Goal: Information Seeking & Learning: Learn about a topic

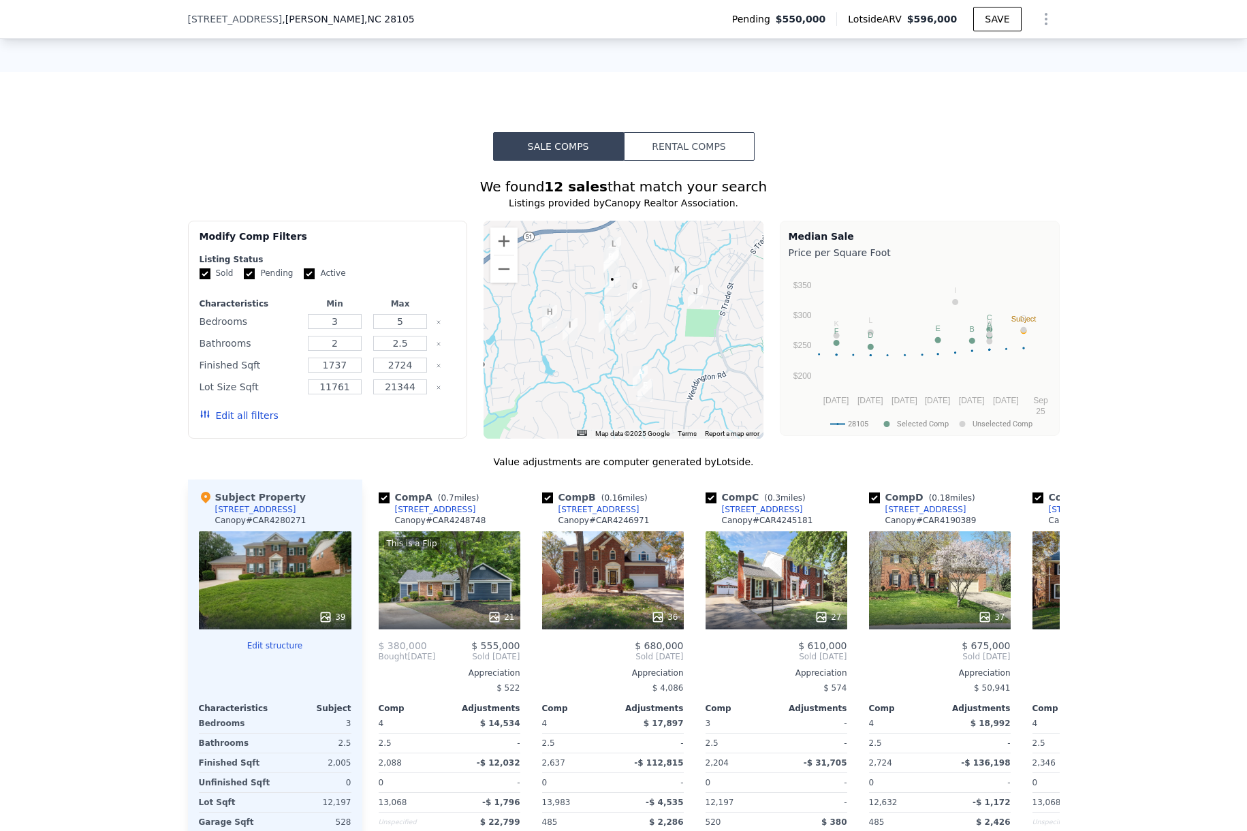
scroll to position [1292, 0]
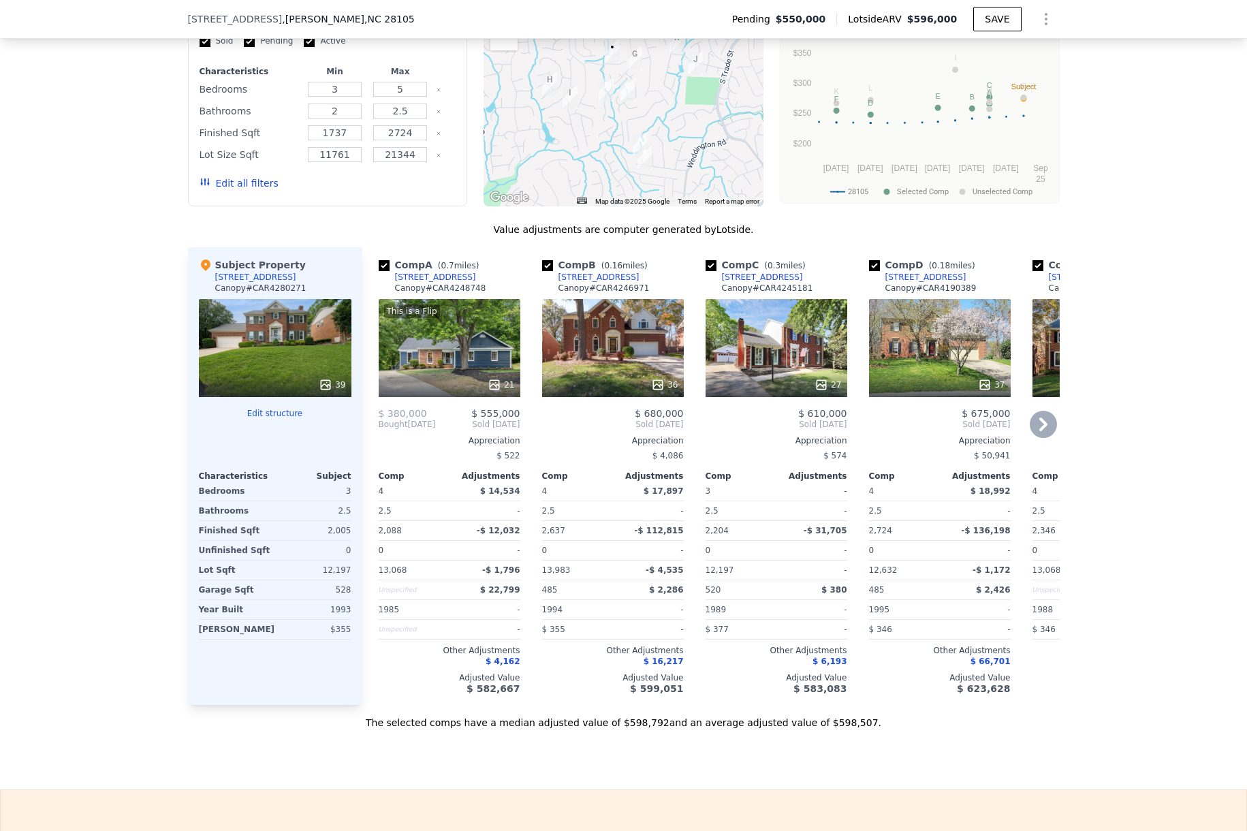
click at [603, 273] on div "[STREET_ADDRESS]" at bounding box center [598, 277] width 81 height 11
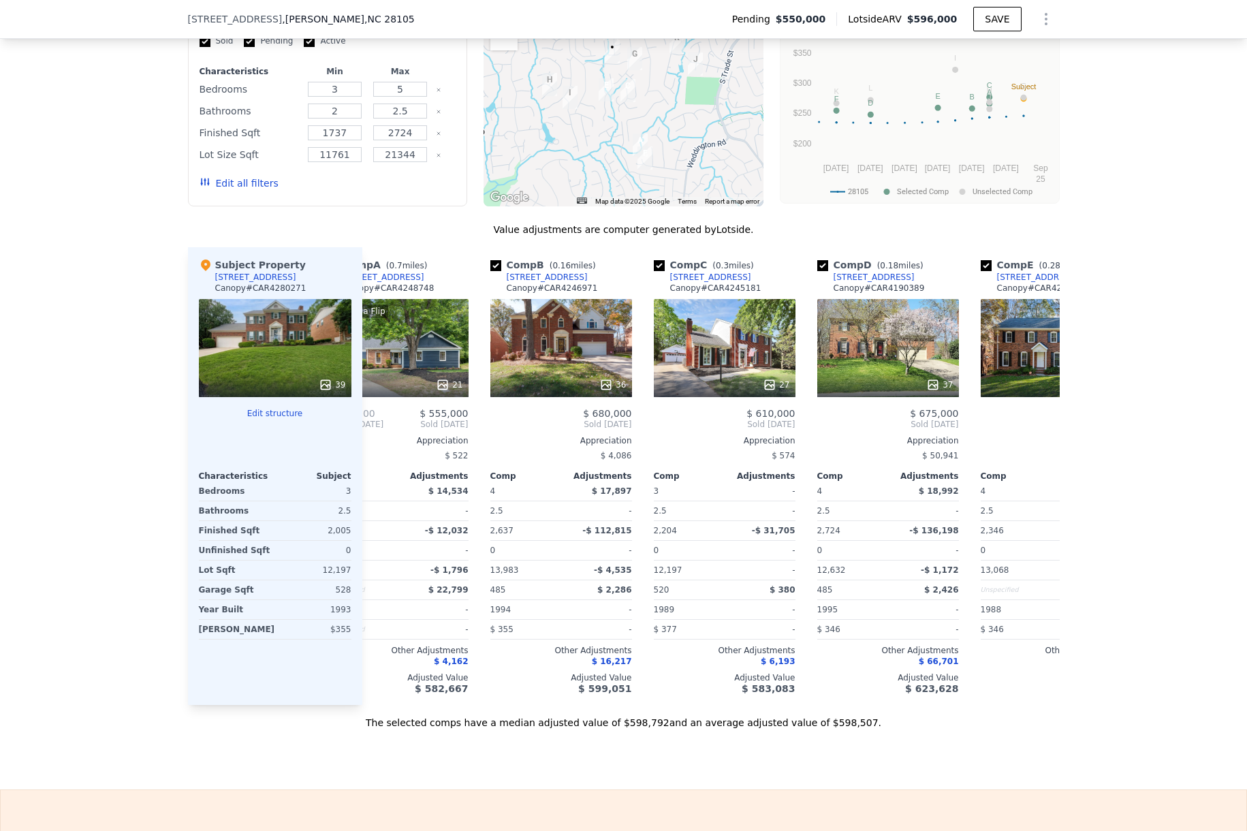
scroll to position [0, 57]
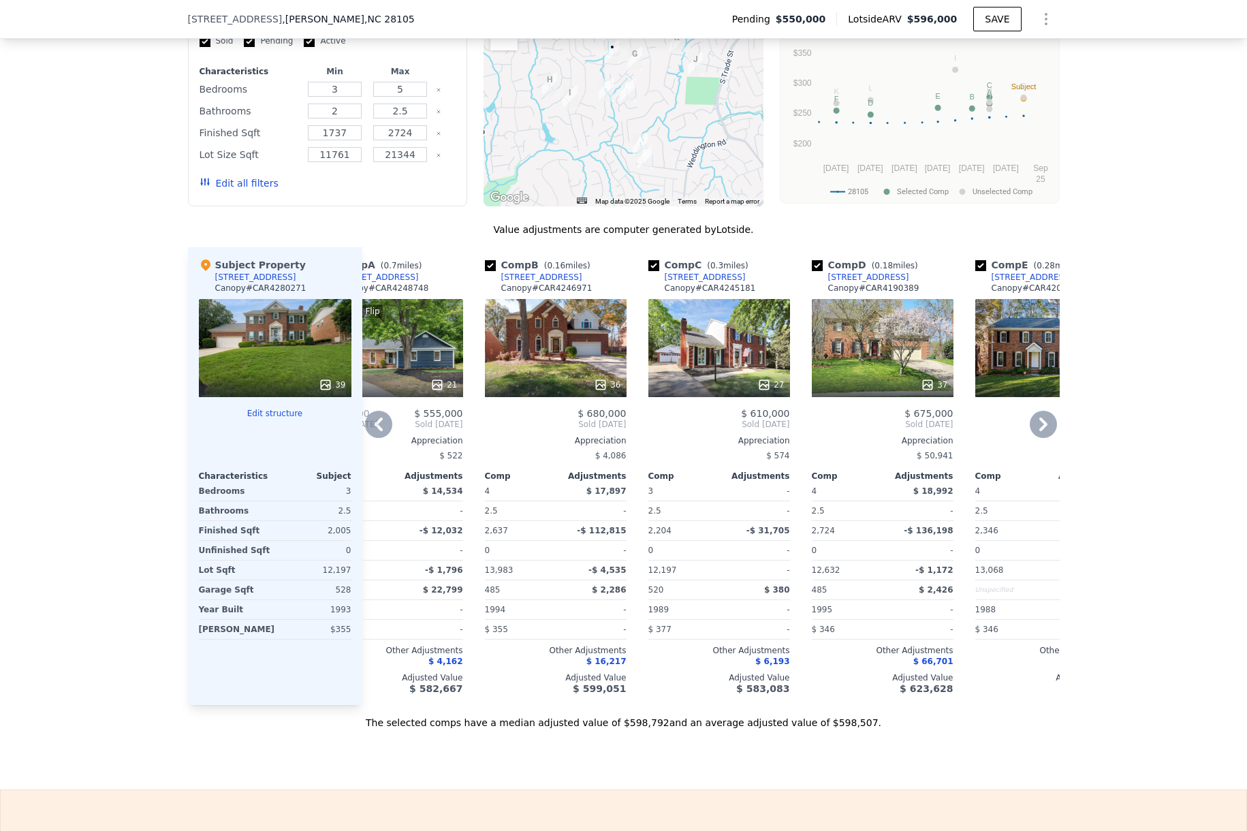
click at [883, 272] on div "[STREET_ADDRESS]" at bounding box center [868, 277] width 81 height 11
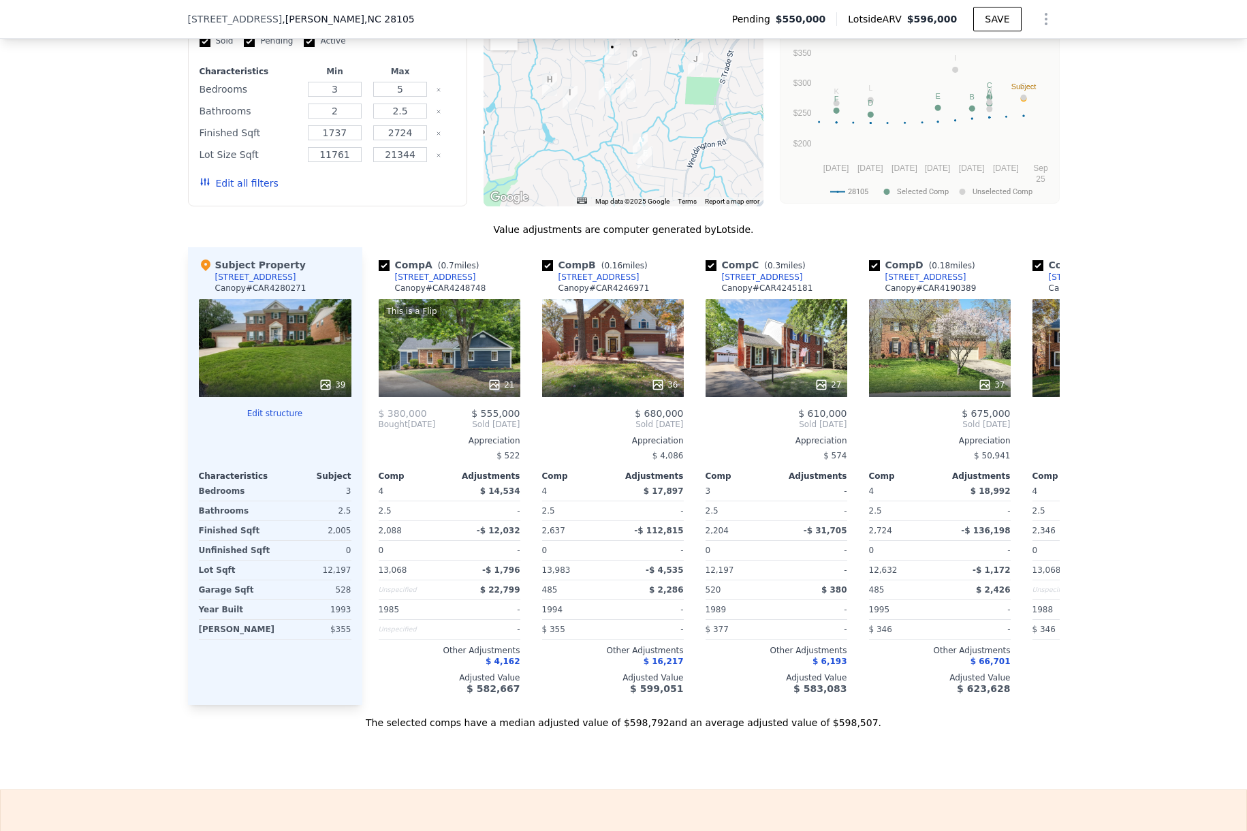
scroll to position [0, 0]
click at [1042, 421] on icon at bounding box center [1043, 424] width 8 height 14
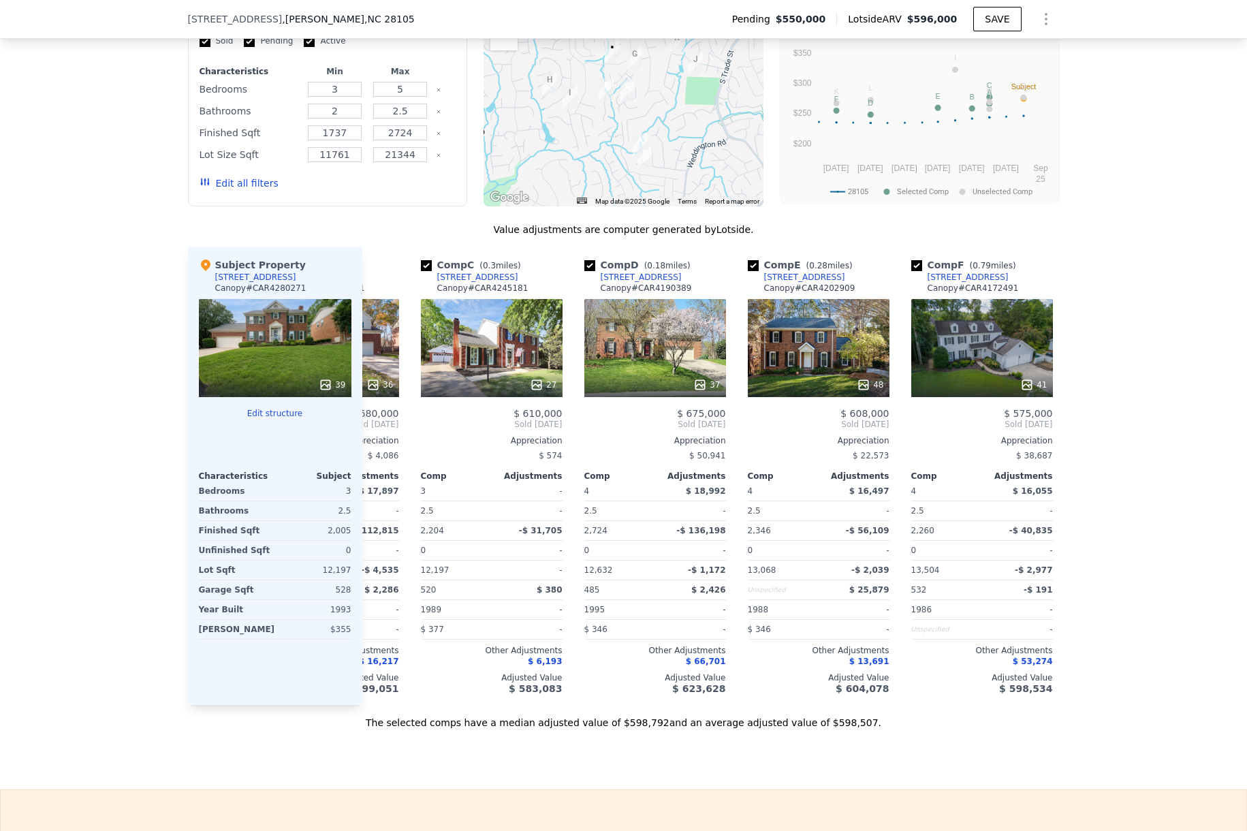
scroll to position [0, 327]
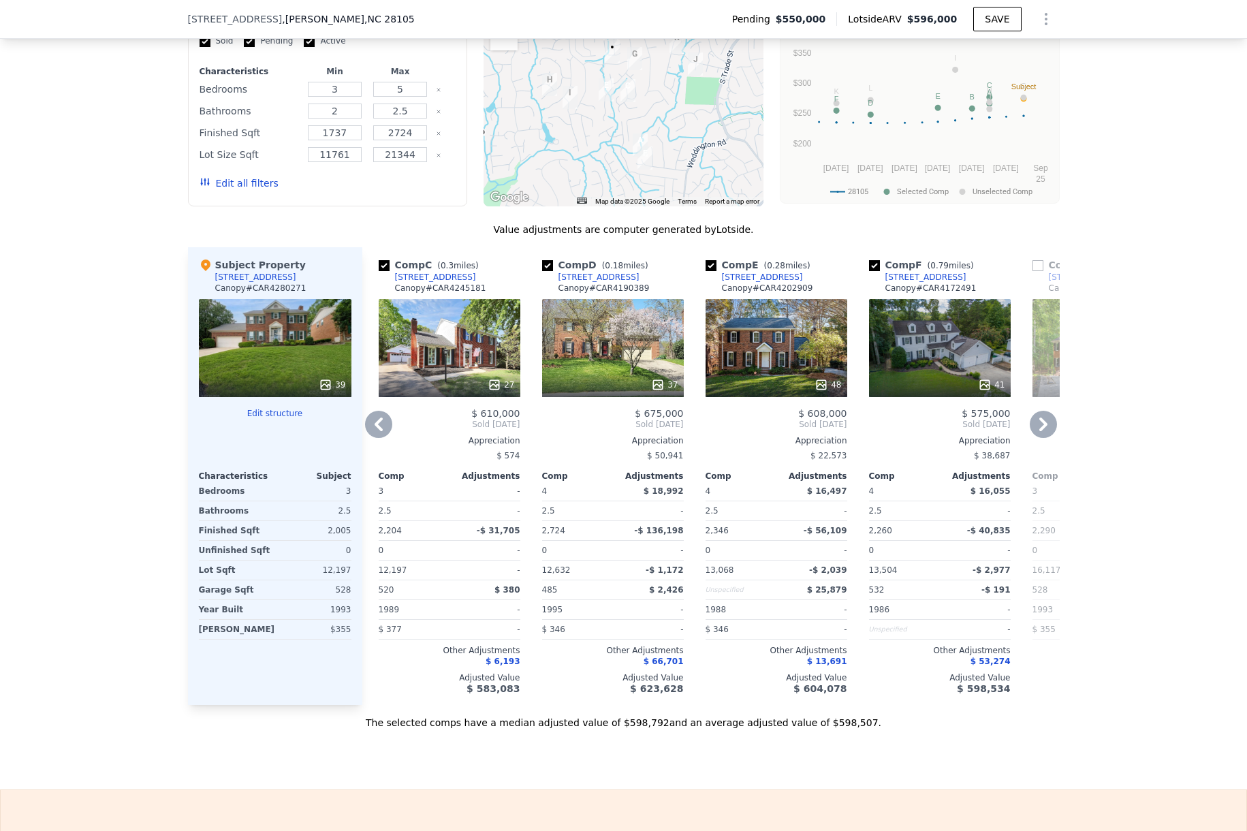
click at [1049, 426] on icon at bounding box center [1042, 424] width 27 height 27
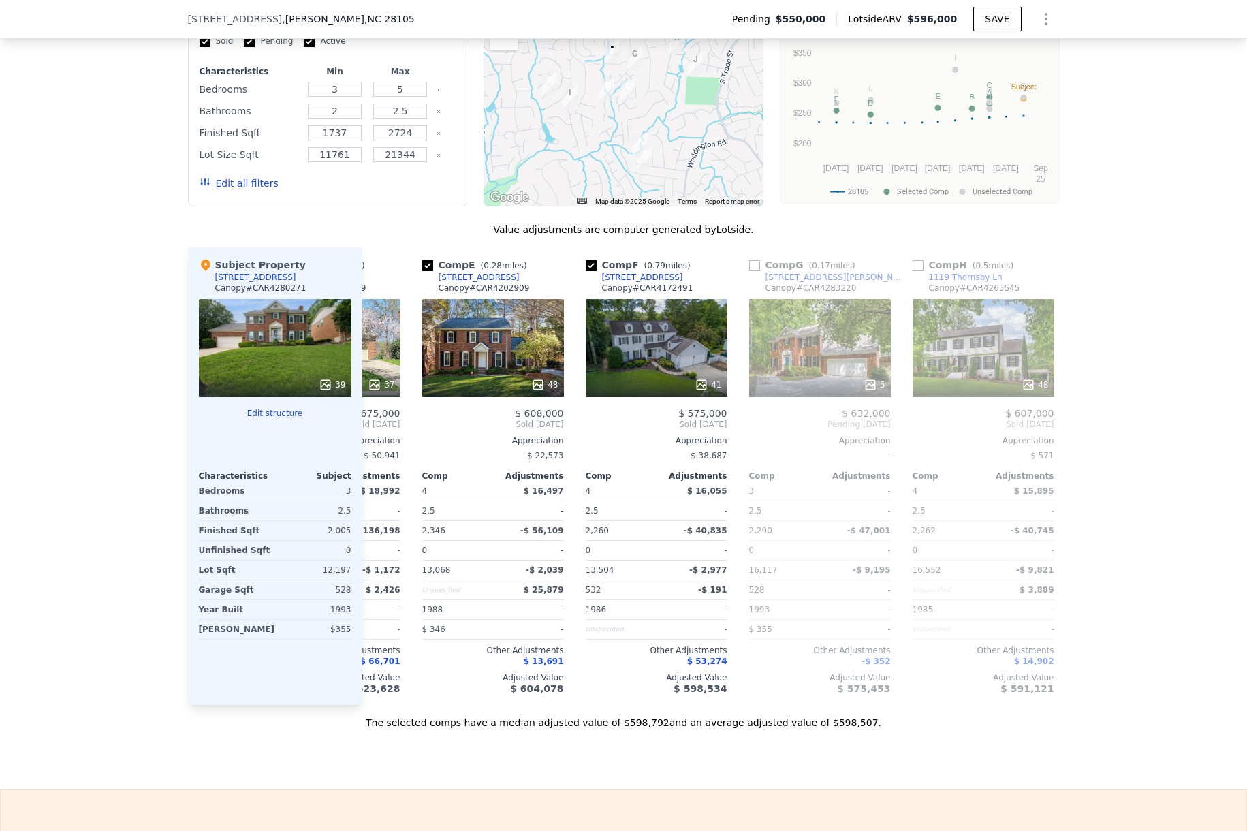
scroll to position [0, 654]
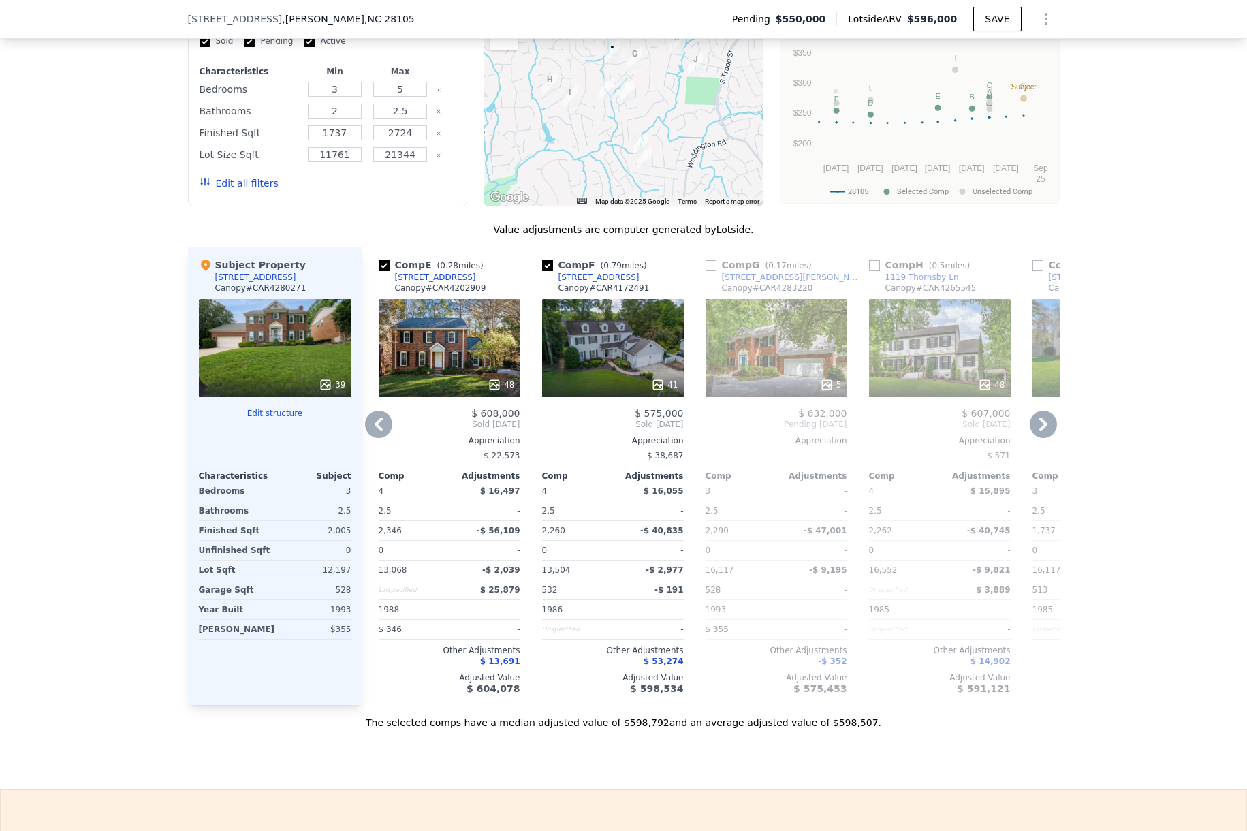
click at [438, 275] on div "[STREET_ADDRESS]" at bounding box center [435, 277] width 81 height 11
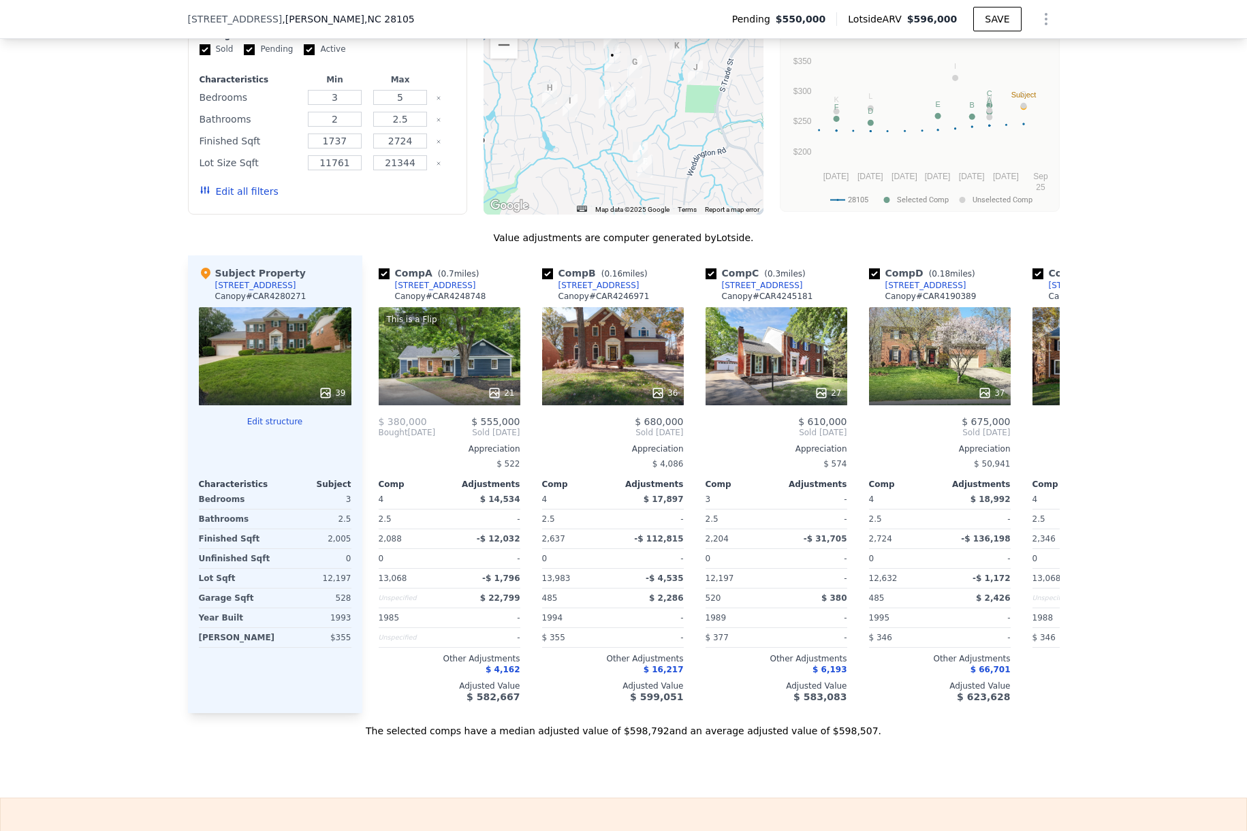
scroll to position [0, 0]
click at [612, 281] on div "[STREET_ADDRESS]" at bounding box center [598, 285] width 81 height 11
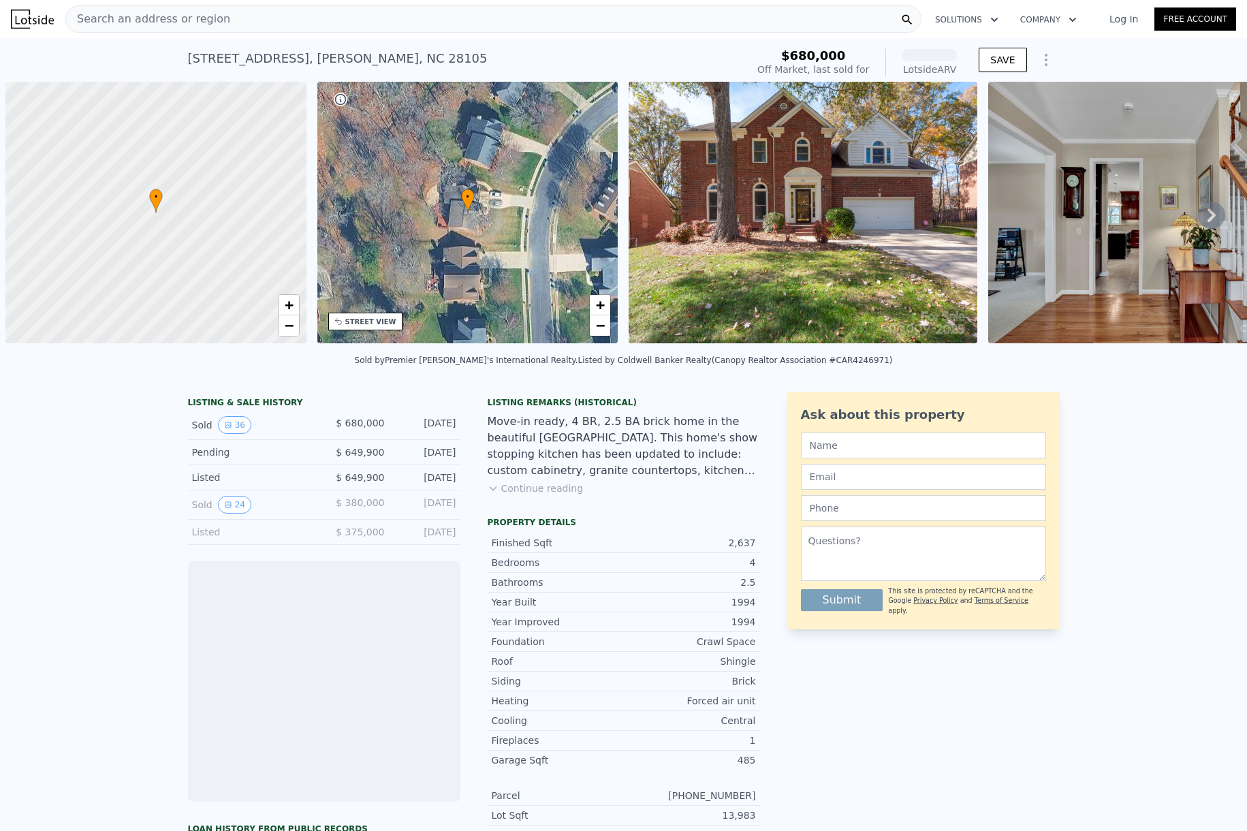
scroll to position [0, 5]
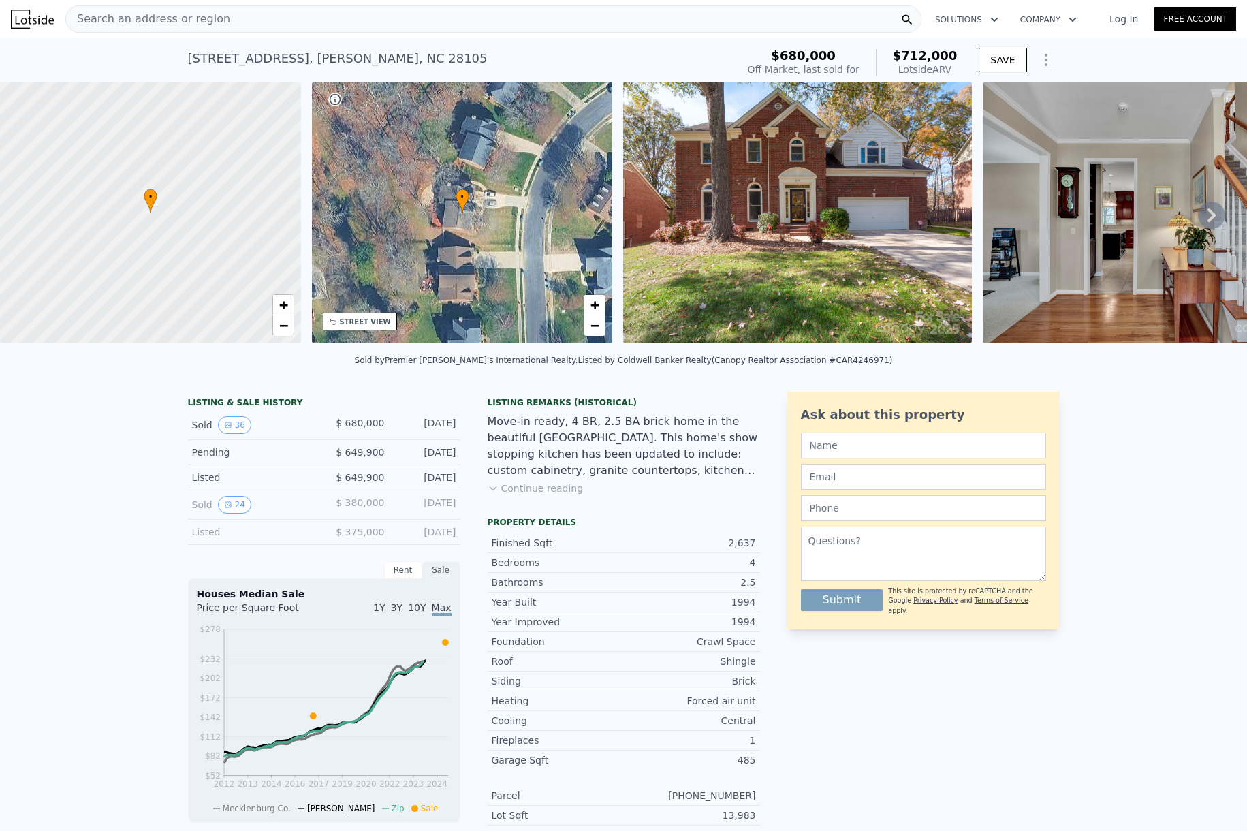
click at [1215, 210] on icon at bounding box center [1211, 215] width 27 height 27
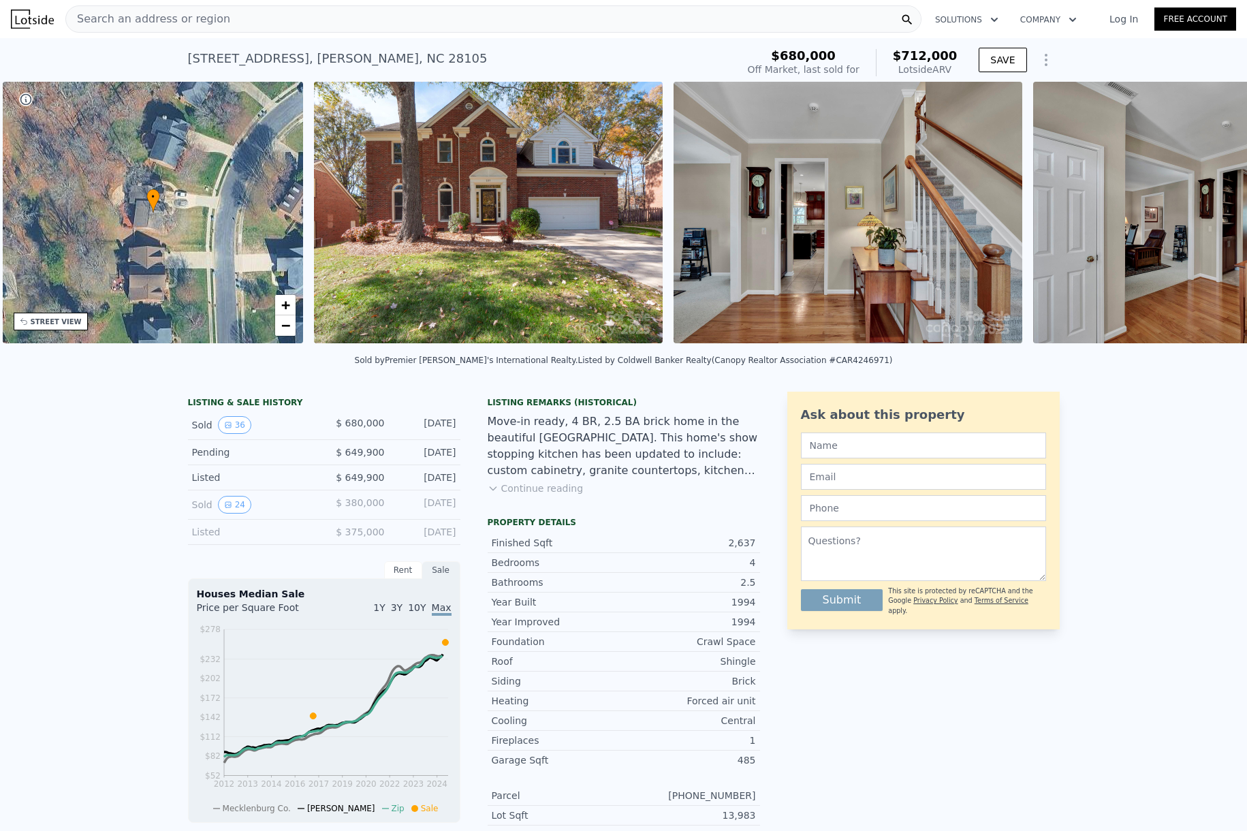
scroll to position [0, 317]
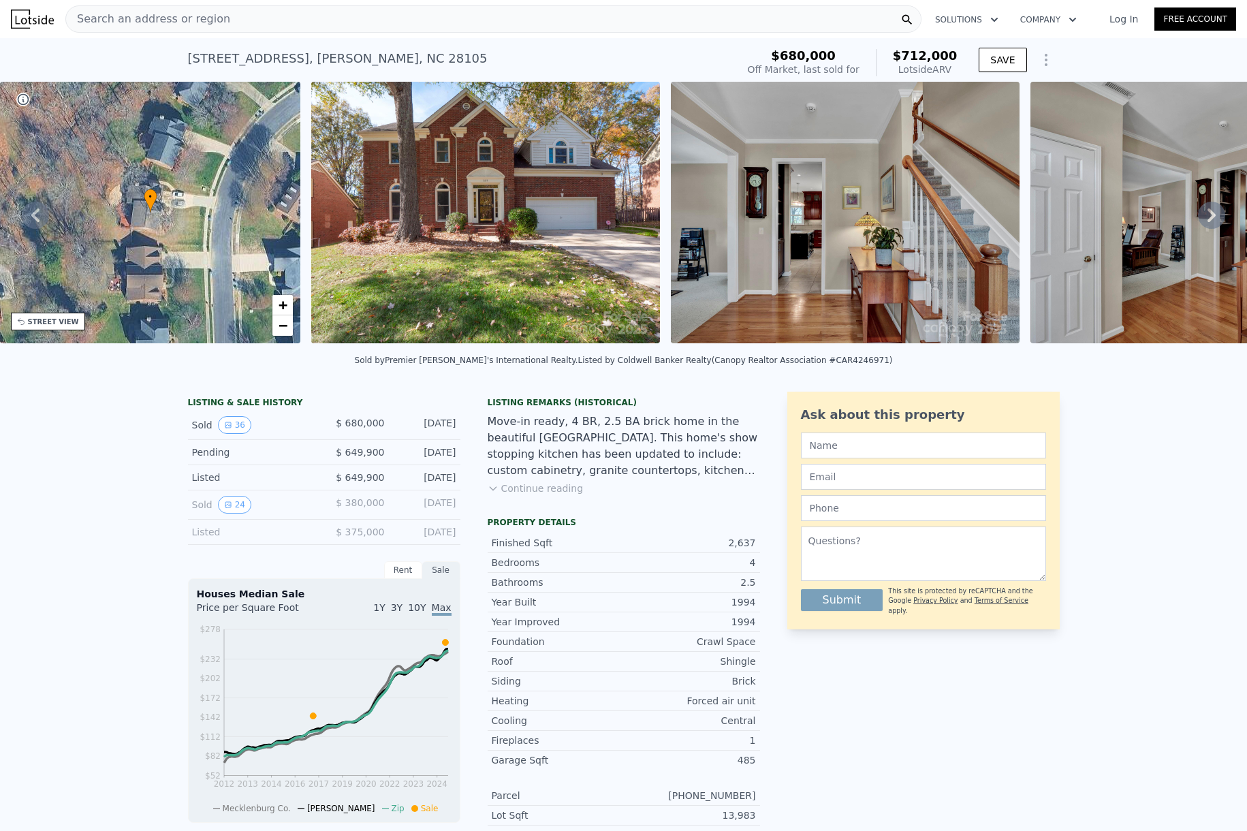
click at [1215, 210] on icon at bounding box center [1211, 215] width 27 height 27
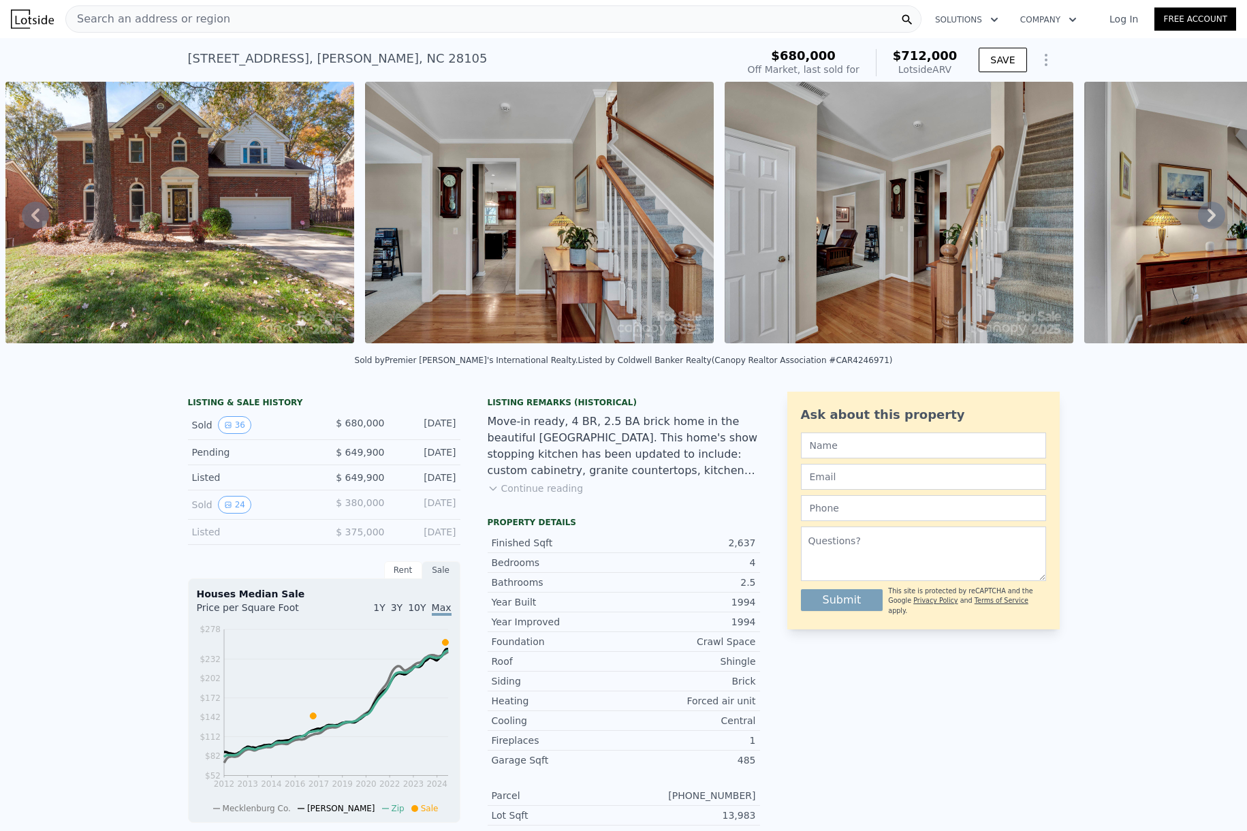
click at [1215, 210] on icon at bounding box center [1211, 215] width 27 height 27
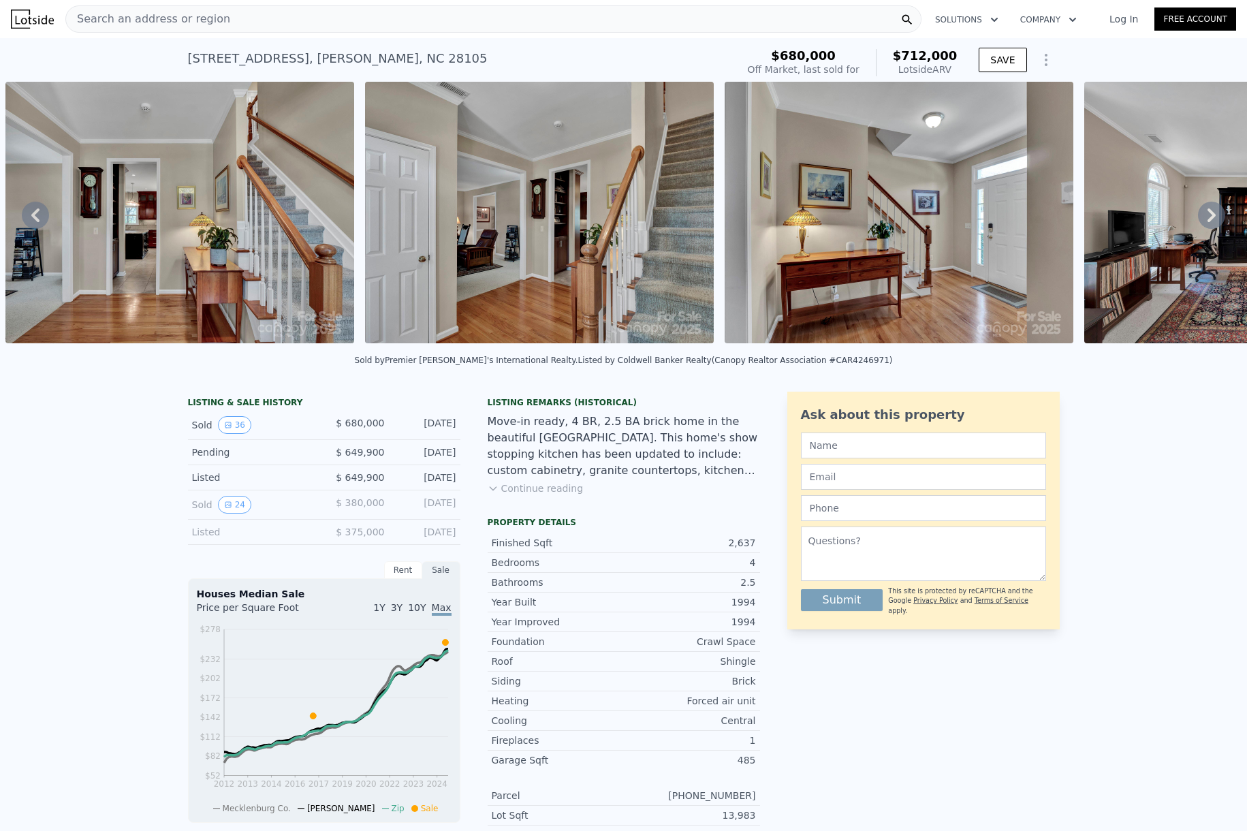
click at [1215, 210] on icon at bounding box center [1211, 215] width 27 height 27
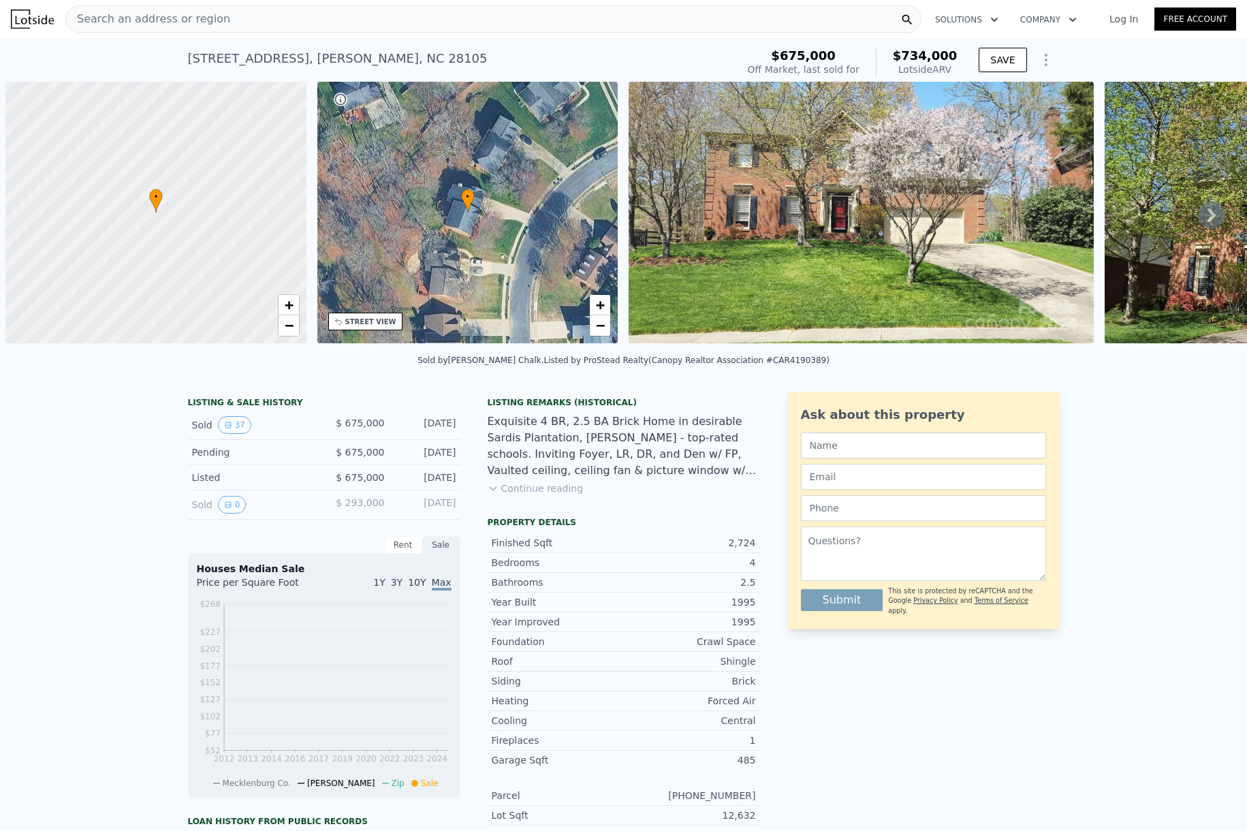
scroll to position [0, 5]
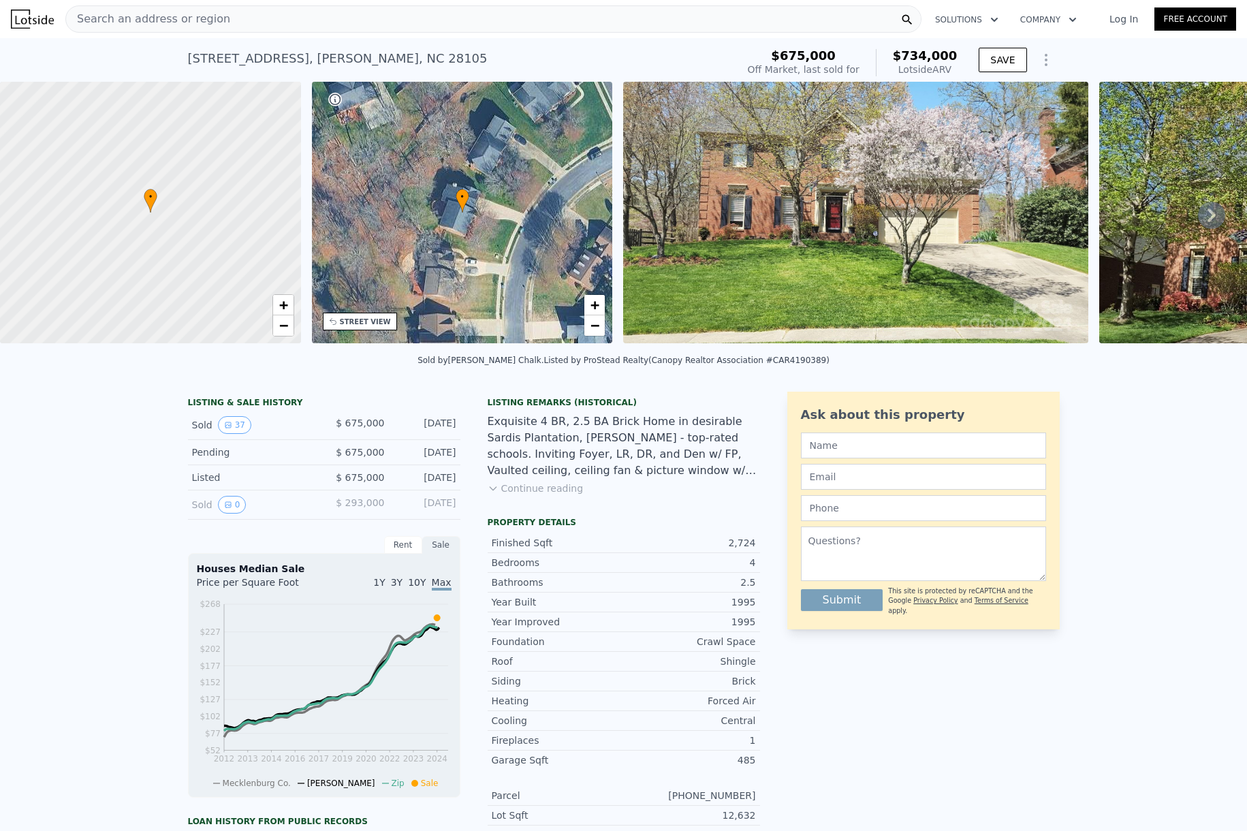
click at [1215, 213] on icon at bounding box center [1211, 215] width 27 height 27
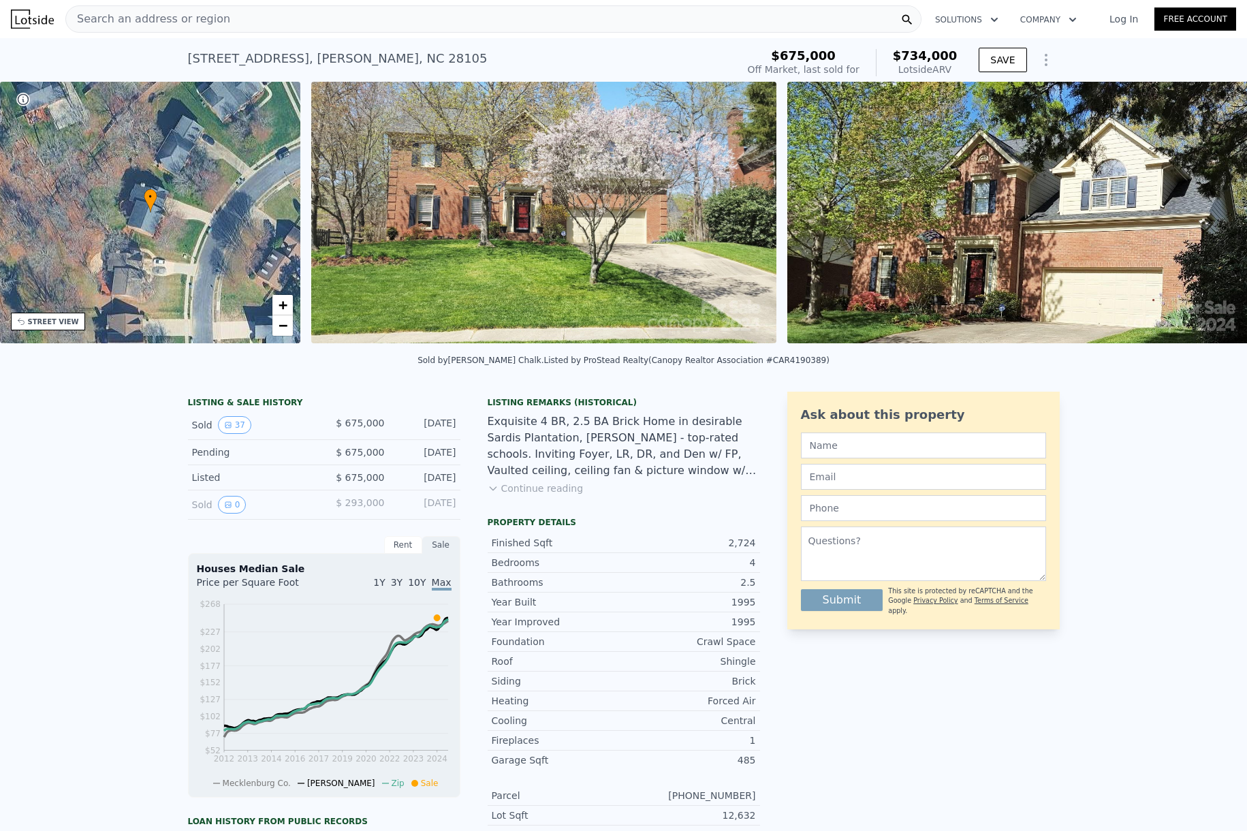
click at [1215, 213] on img at bounding box center [1019, 212] width 465 height 261
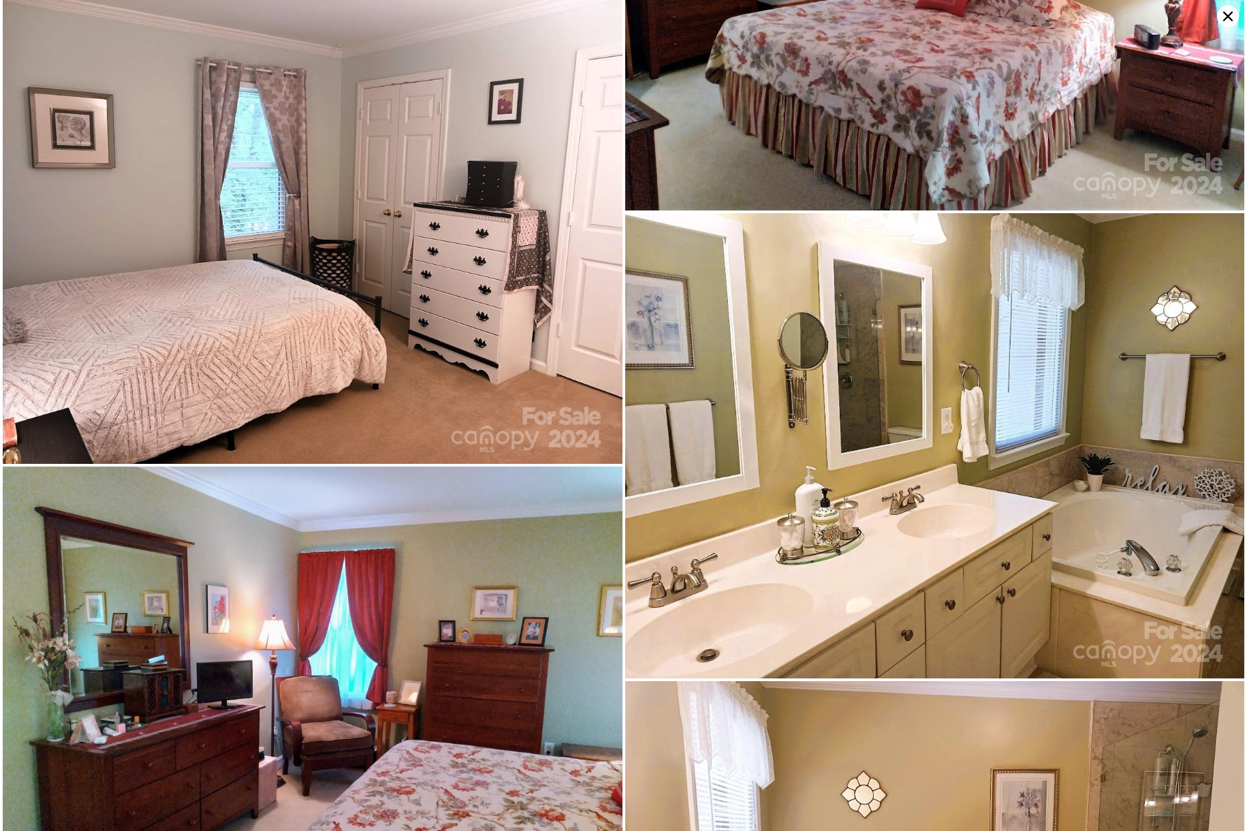
scroll to position [5574, 0]
click at [1231, 10] on icon at bounding box center [1228, 16] width 22 height 22
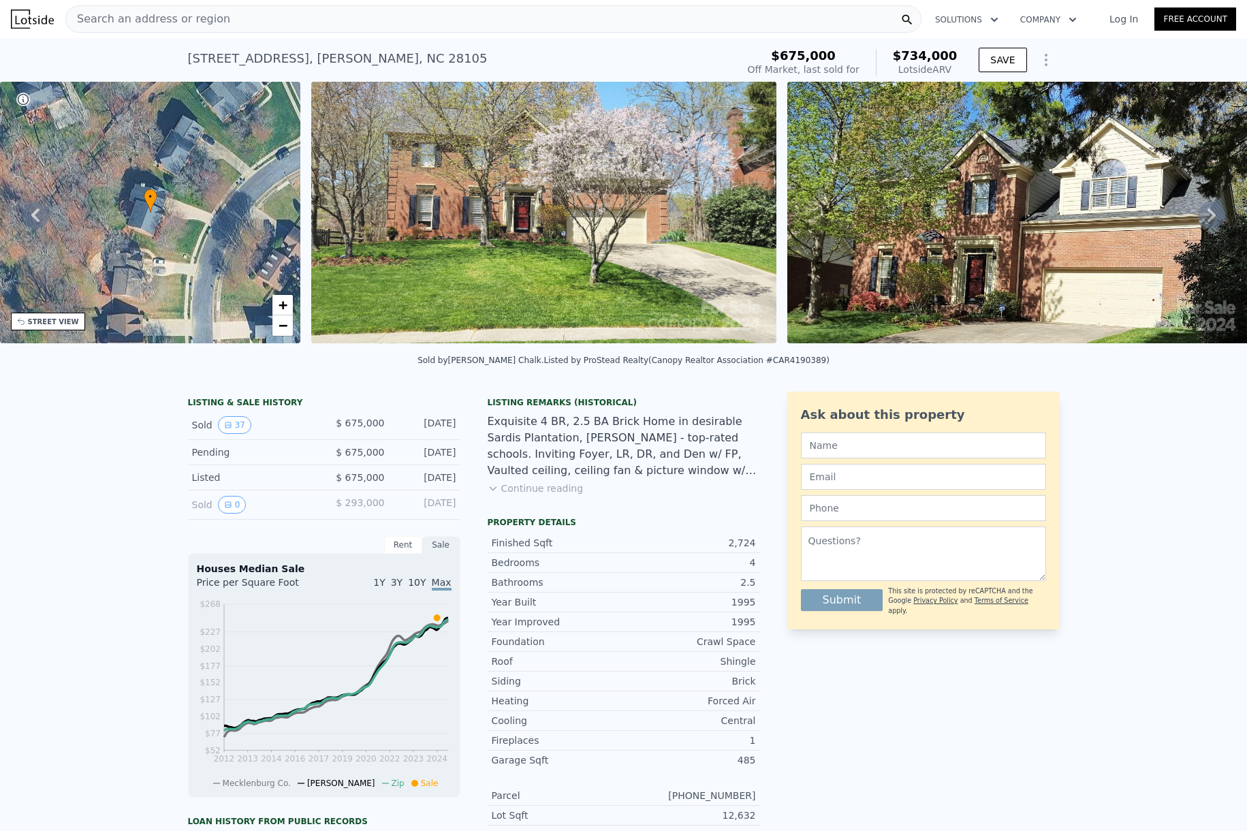
scroll to position [0, 0]
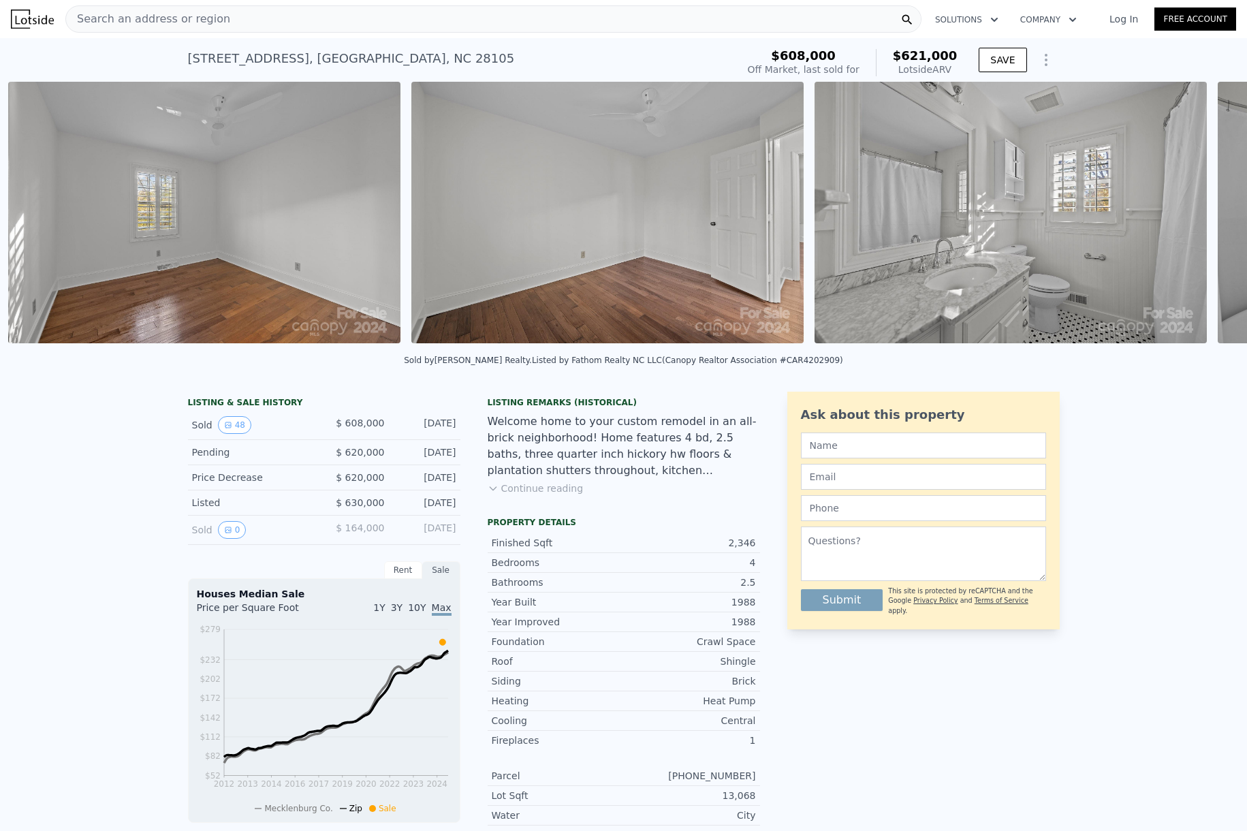
scroll to position [0, 8760]
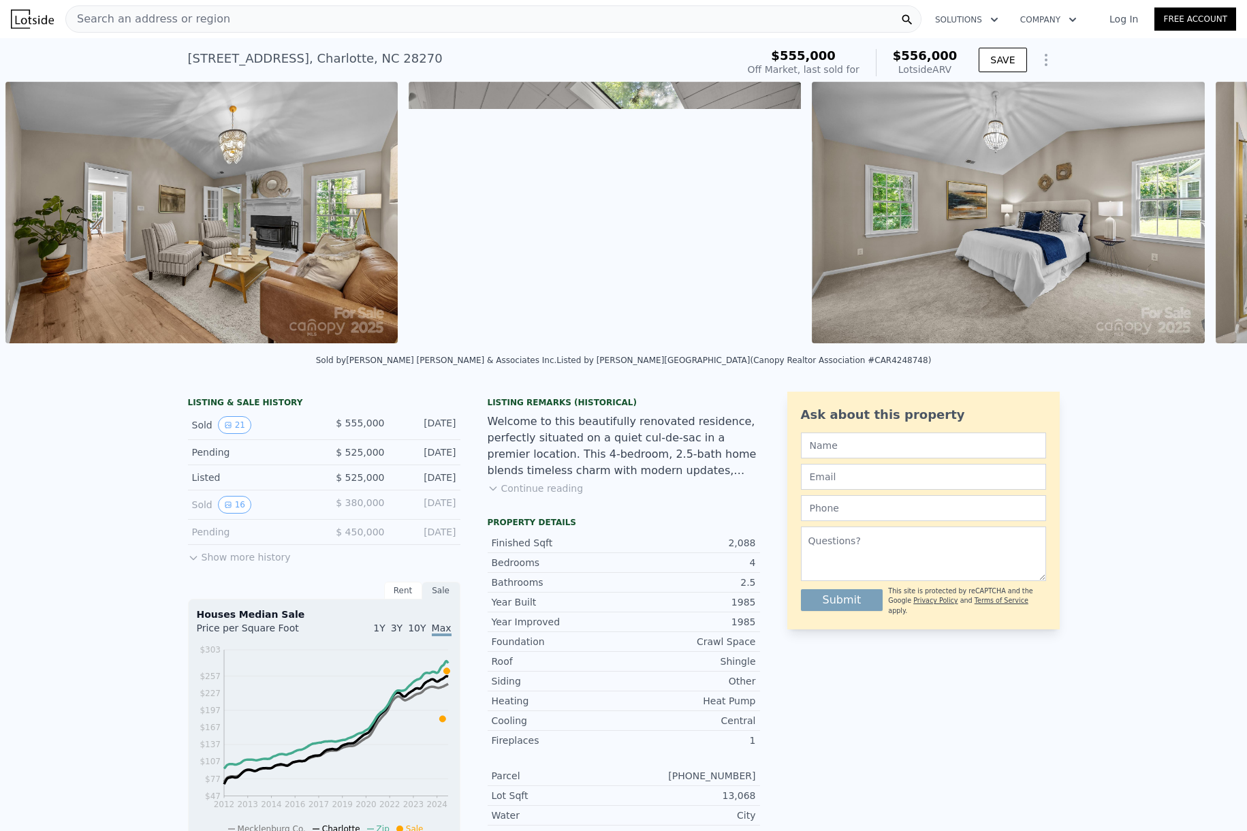
scroll to position [0, 5607]
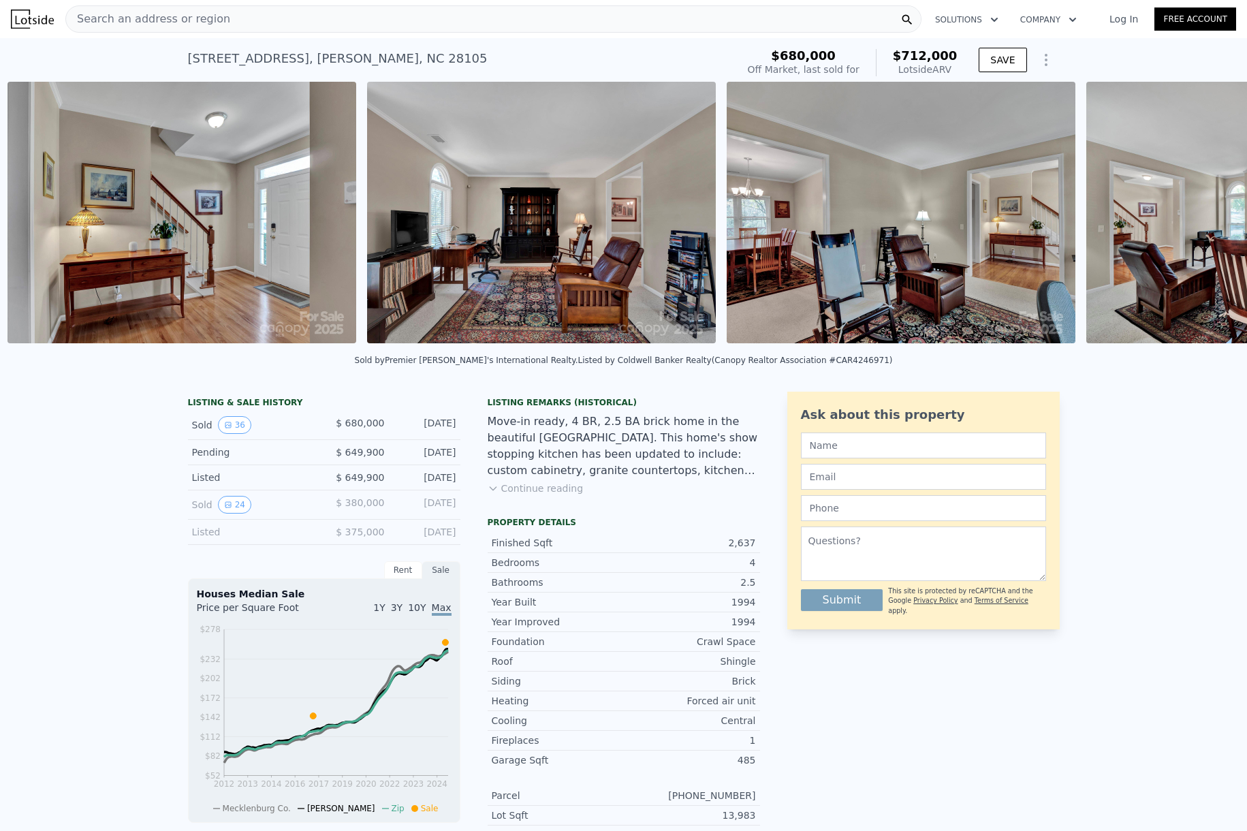
scroll to position [0, 1702]
